Goal: Task Accomplishment & Management: Complete application form

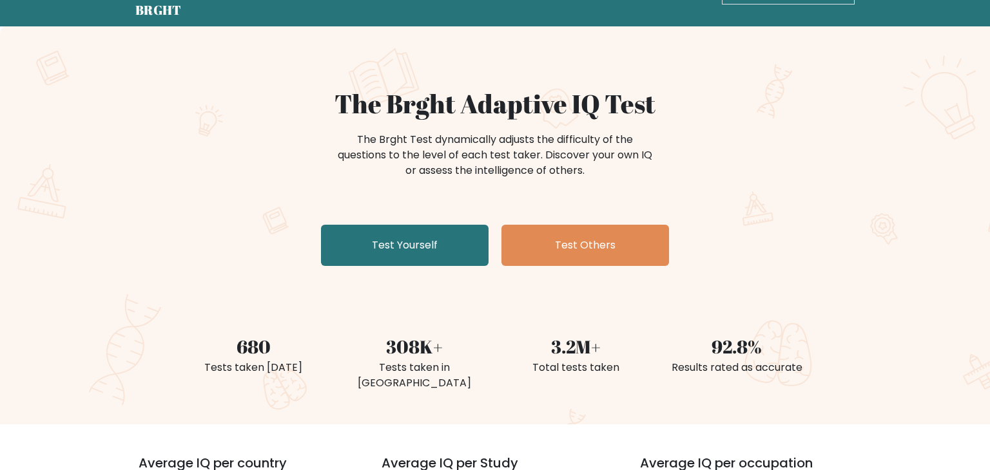
scroll to position [48, 0]
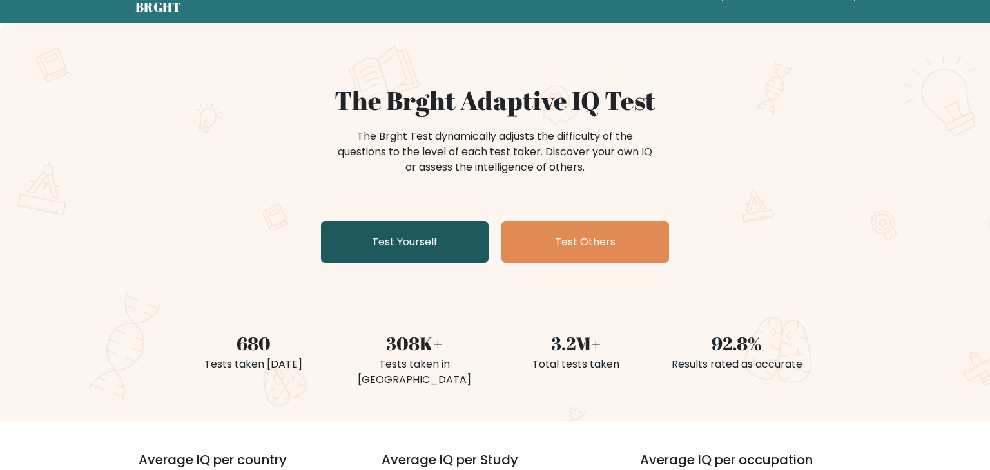
click at [474, 226] on link "Test Yourself" at bounding box center [405, 242] width 168 height 41
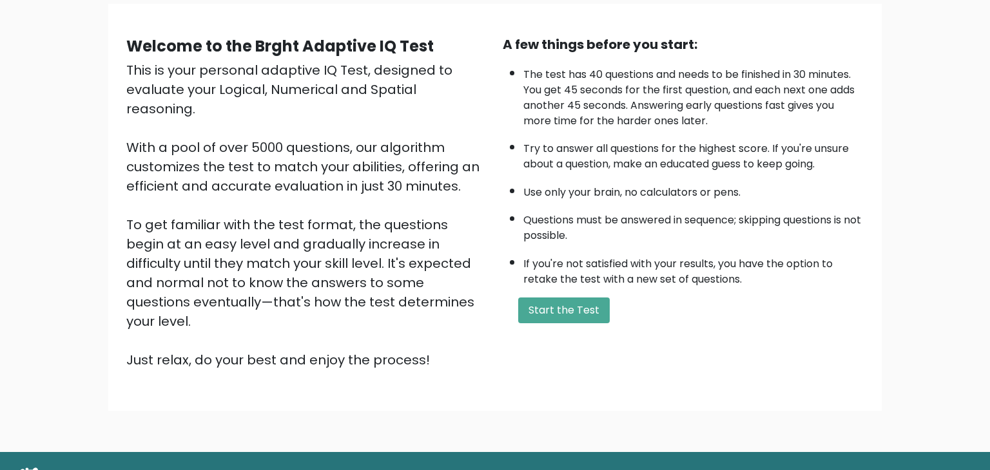
scroll to position [120, 0]
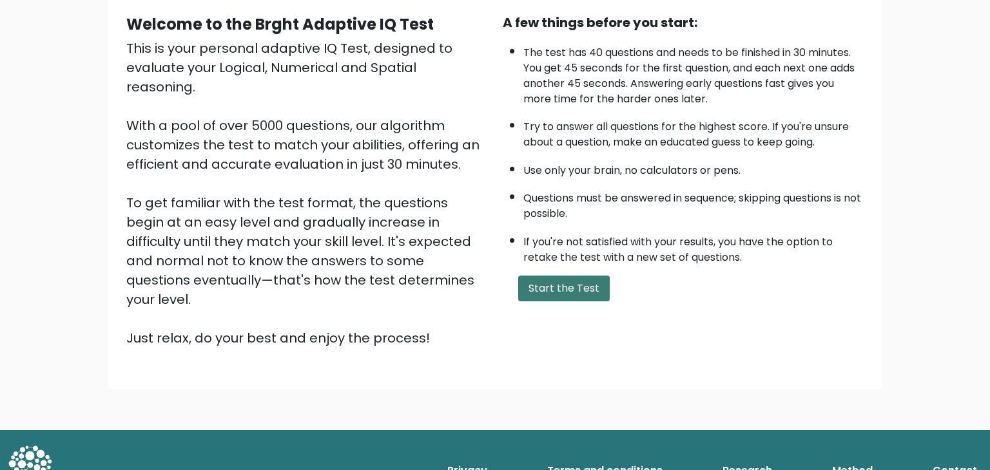
click at [531, 278] on button "Start the Test" at bounding box center [563, 289] width 91 height 26
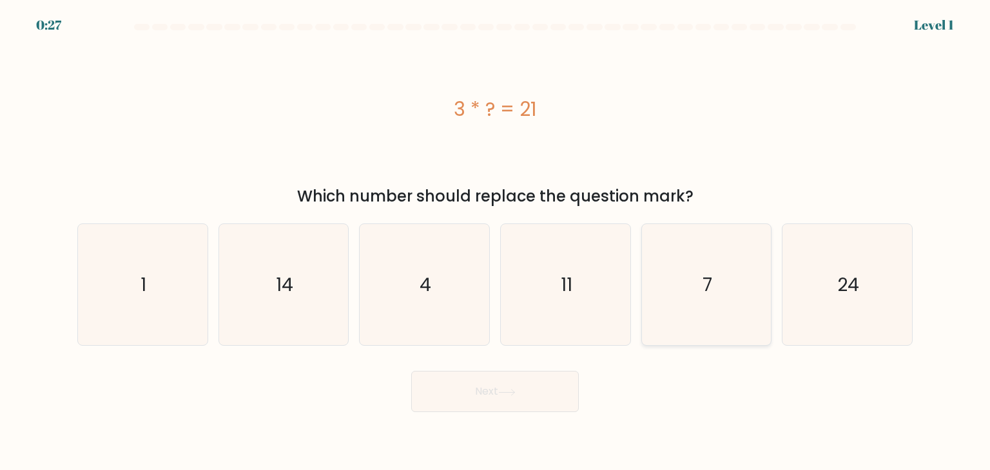
click at [712, 260] on icon "7" at bounding box center [706, 284] width 121 height 121
click at [495, 242] on input "e. 7" at bounding box center [495, 238] width 1 height 6
radio input "true"
click at [528, 381] on button "Next" at bounding box center [495, 391] width 168 height 41
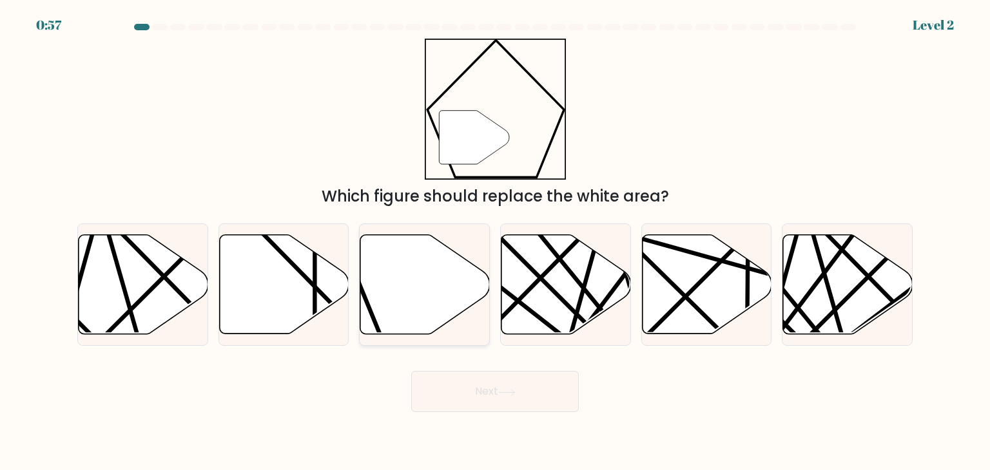
click at [415, 287] on icon at bounding box center [425, 284] width 130 height 99
click at [495, 242] on input "c." at bounding box center [495, 238] width 1 height 6
radio input "true"
click at [459, 402] on button "Next" at bounding box center [495, 391] width 168 height 41
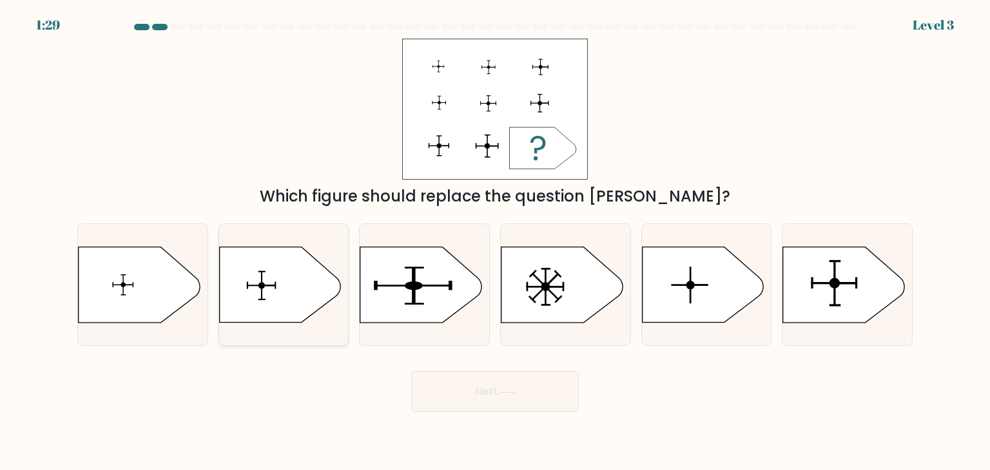
click at [311, 296] on icon at bounding box center [279, 284] width 121 height 75
click at [495, 242] on input "b." at bounding box center [495, 238] width 1 height 6
radio input "true"
click at [311, 296] on icon at bounding box center [280, 284] width 120 height 75
click at [495, 242] on input "b." at bounding box center [495, 238] width 1 height 6
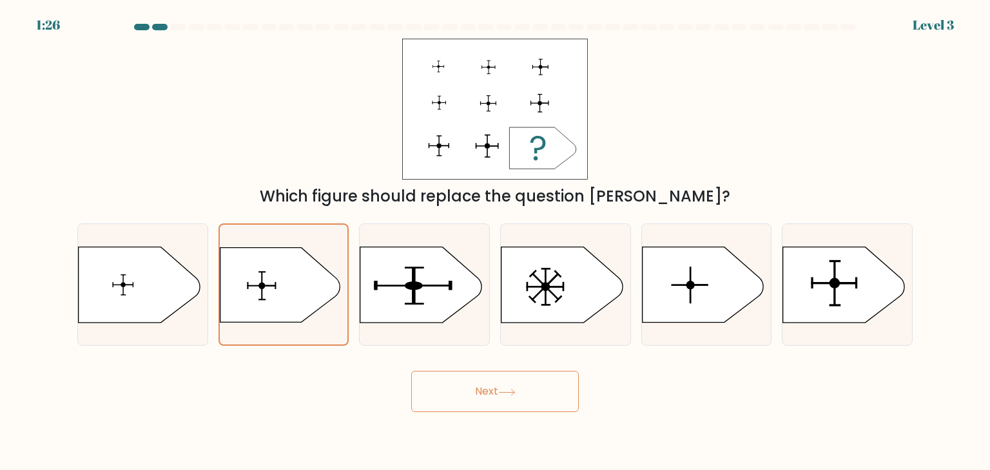
click at [464, 398] on button "Next" at bounding box center [495, 391] width 168 height 41
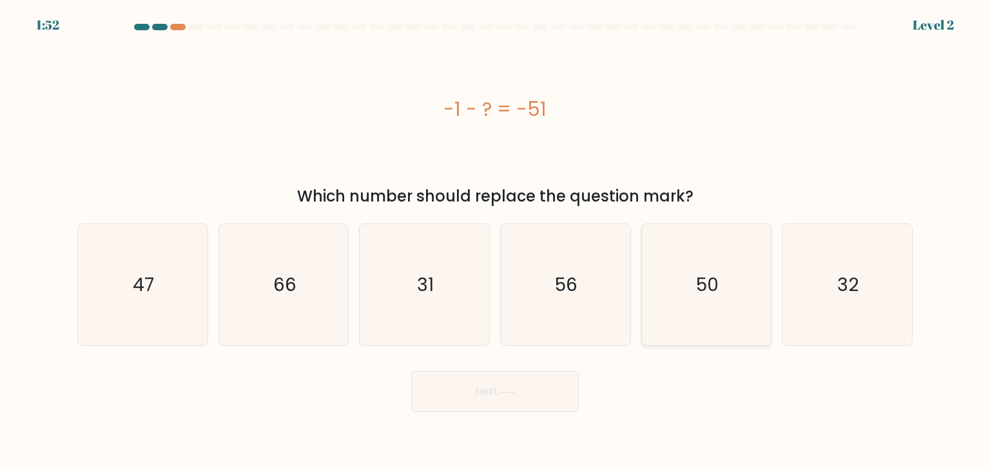
click at [678, 281] on icon "50" at bounding box center [706, 284] width 121 height 121
click at [495, 242] on input "e. 50" at bounding box center [495, 238] width 1 height 6
radio input "true"
click at [559, 383] on button "Next" at bounding box center [495, 391] width 168 height 41
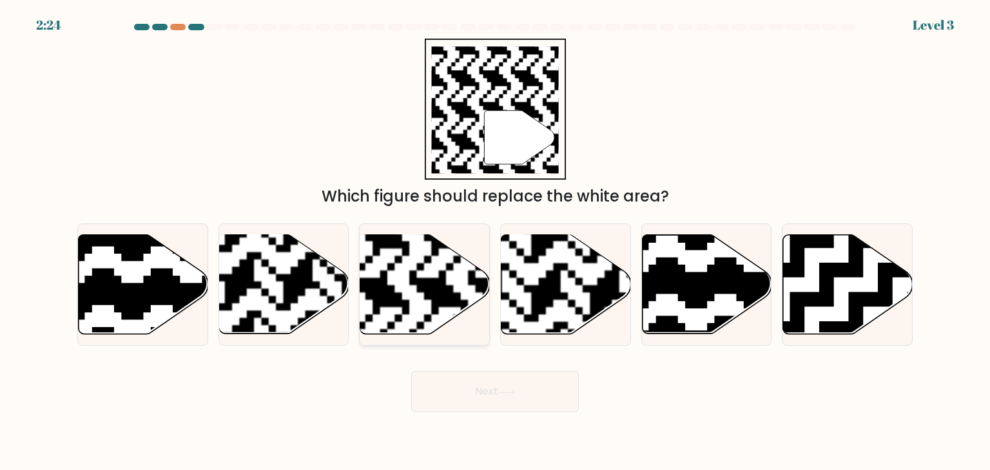
click at [438, 305] on rect at bounding box center [380, 234] width 235 height 235
click at [495, 242] on input "c." at bounding box center [495, 238] width 1 height 6
radio input "true"
click at [520, 404] on button "Next" at bounding box center [495, 391] width 168 height 41
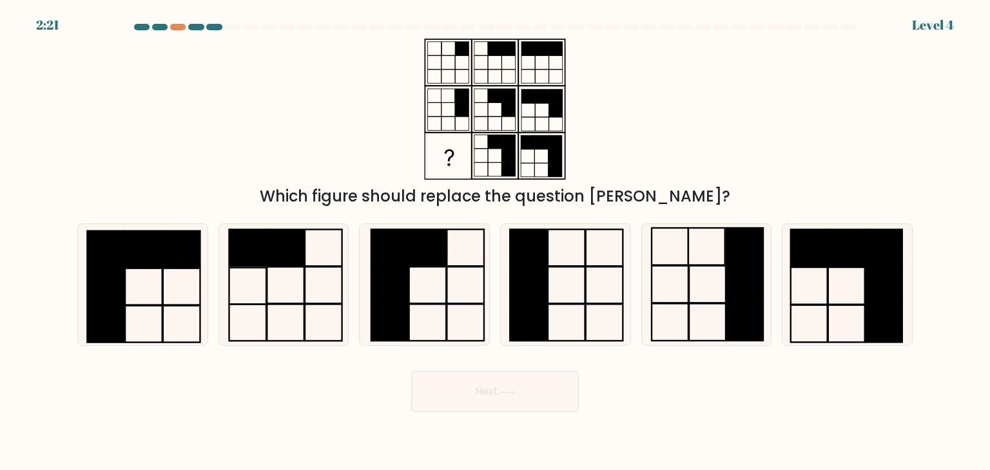
click at [520, 404] on button "Next" at bounding box center [495, 391] width 168 height 41
click at [724, 302] on rect at bounding box center [707, 284] width 37 height 37
click at [495, 242] on input "e." at bounding box center [495, 238] width 1 height 6
radio input "true"
click at [537, 389] on button "Next" at bounding box center [495, 391] width 168 height 41
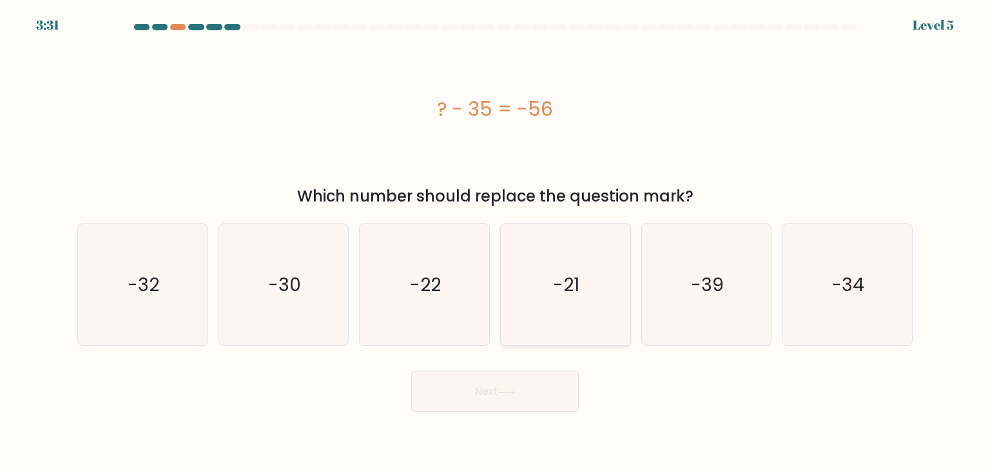
click at [543, 319] on icon "-21" at bounding box center [564, 284] width 121 height 121
click at [495, 242] on input "d. -21" at bounding box center [495, 238] width 1 height 6
radio input "true"
click at [463, 387] on button "Next" at bounding box center [495, 391] width 168 height 41
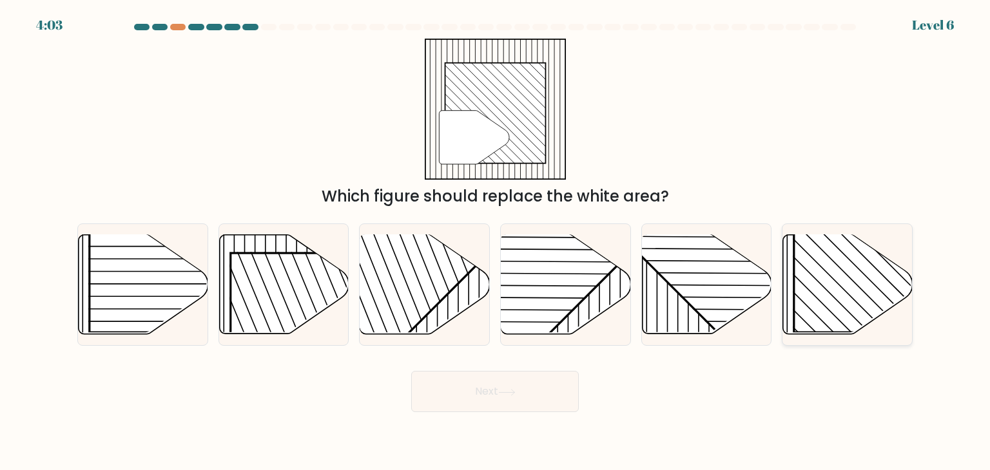
click at [806, 256] on rect at bounding box center [887, 240] width 186 height 186
click at [495, 242] on input "f." at bounding box center [495, 238] width 1 height 6
radio input "true"
click at [546, 398] on button "Next" at bounding box center [495, 391] width 168 height 41
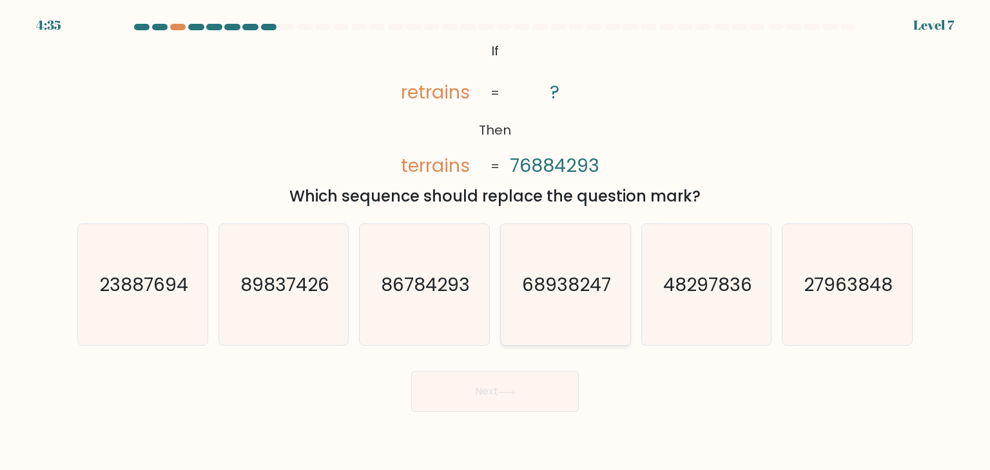
click at [533, 285] on text "68938247" at bounding box center [566, 285] width 89 height 26
click at [495, 242] on input "d. 68938247" at bounding box center [495, 238] width 1 height 6
radio input "true"
click at [538, 392] on button "Next" at bounding box center [495, 391] width 168 height 41
